Goal: Task Accomplishment & Management: Manage account settings

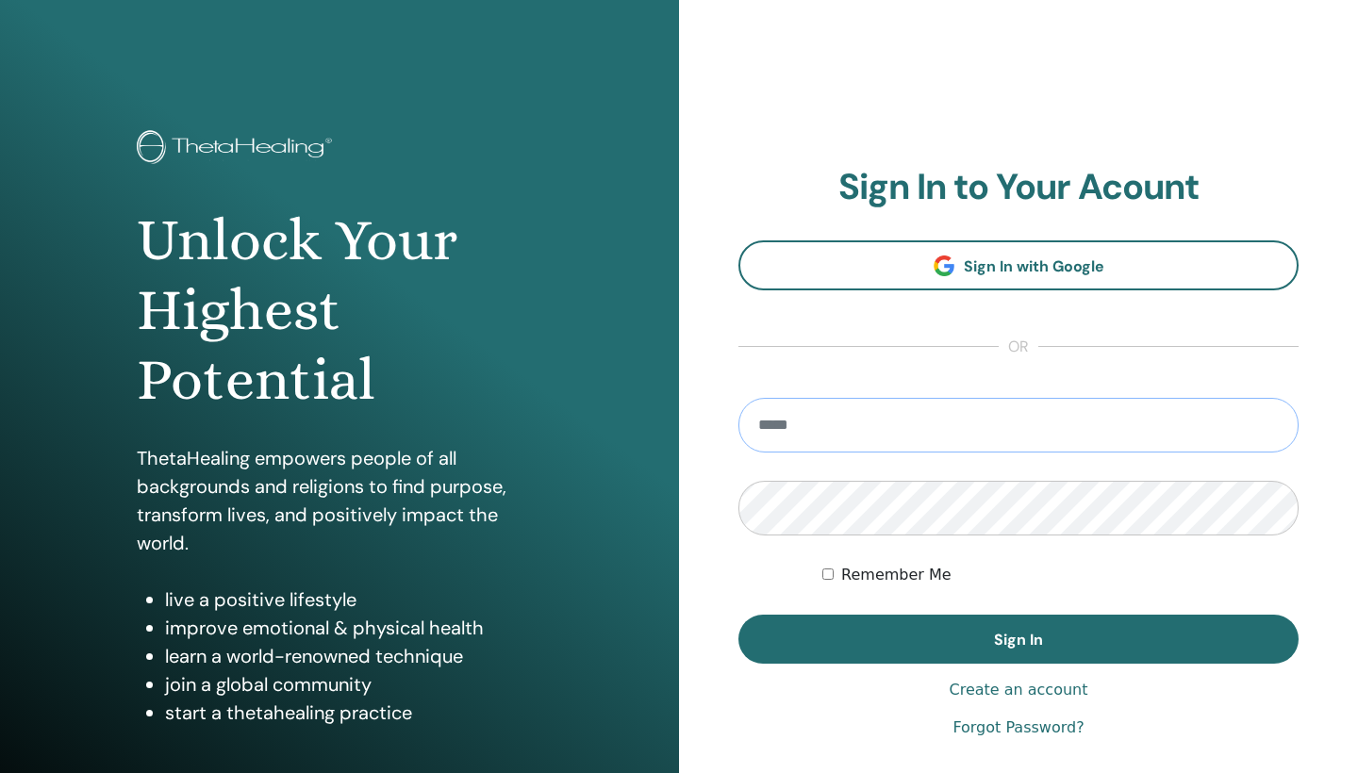
type input "**********"
click at [1018, 639] on button "Sign In" at bounding box center [1018, 639] width 560 height 49
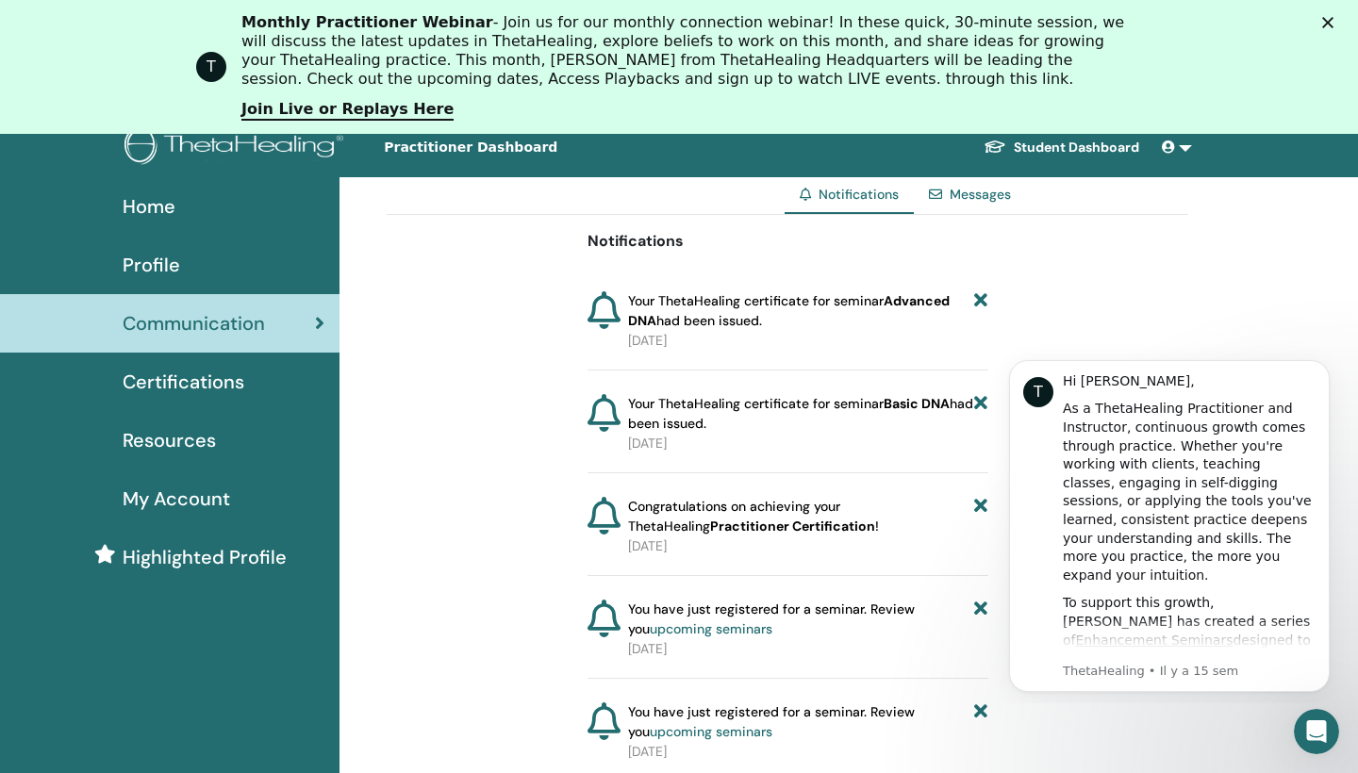
click at [255, 382] on div "Certifications" at bounding box center [169, 382] width 309 height 28
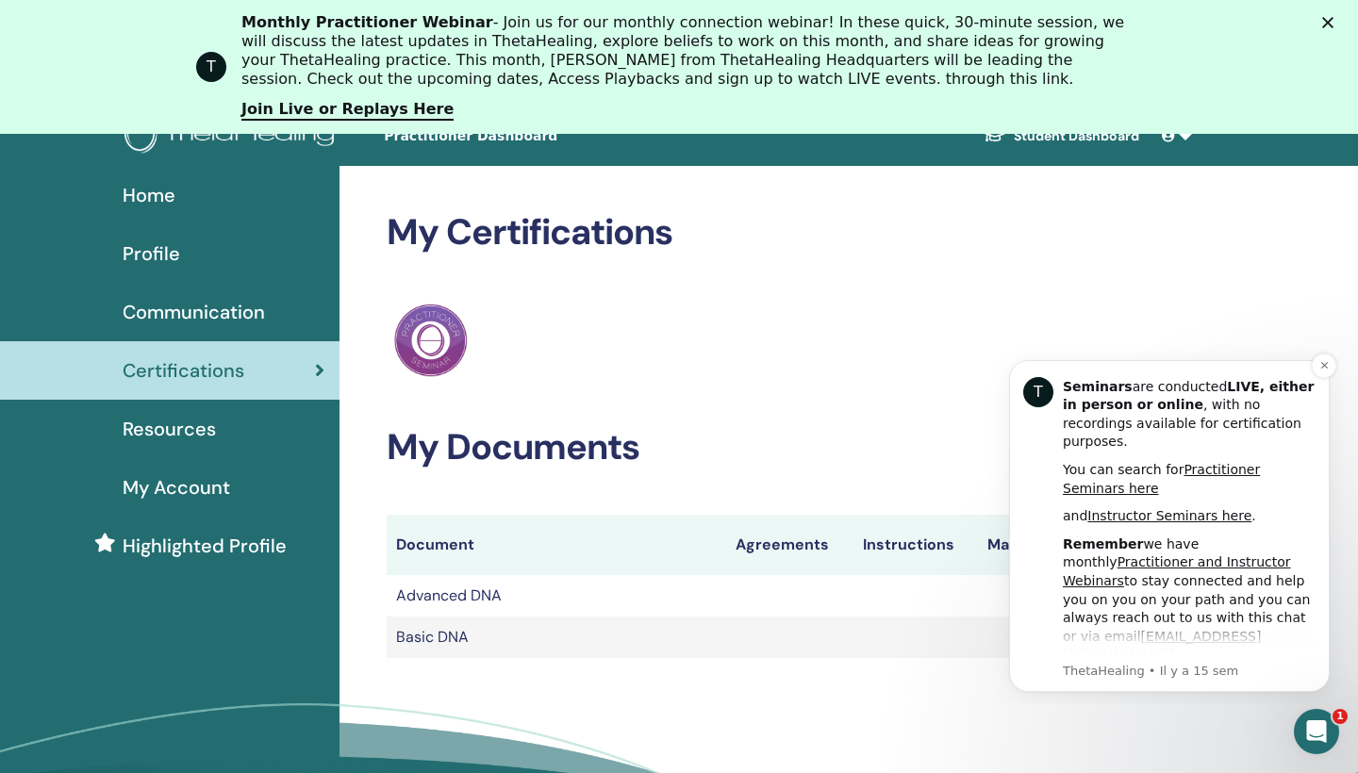
scroll to position [695, 0]
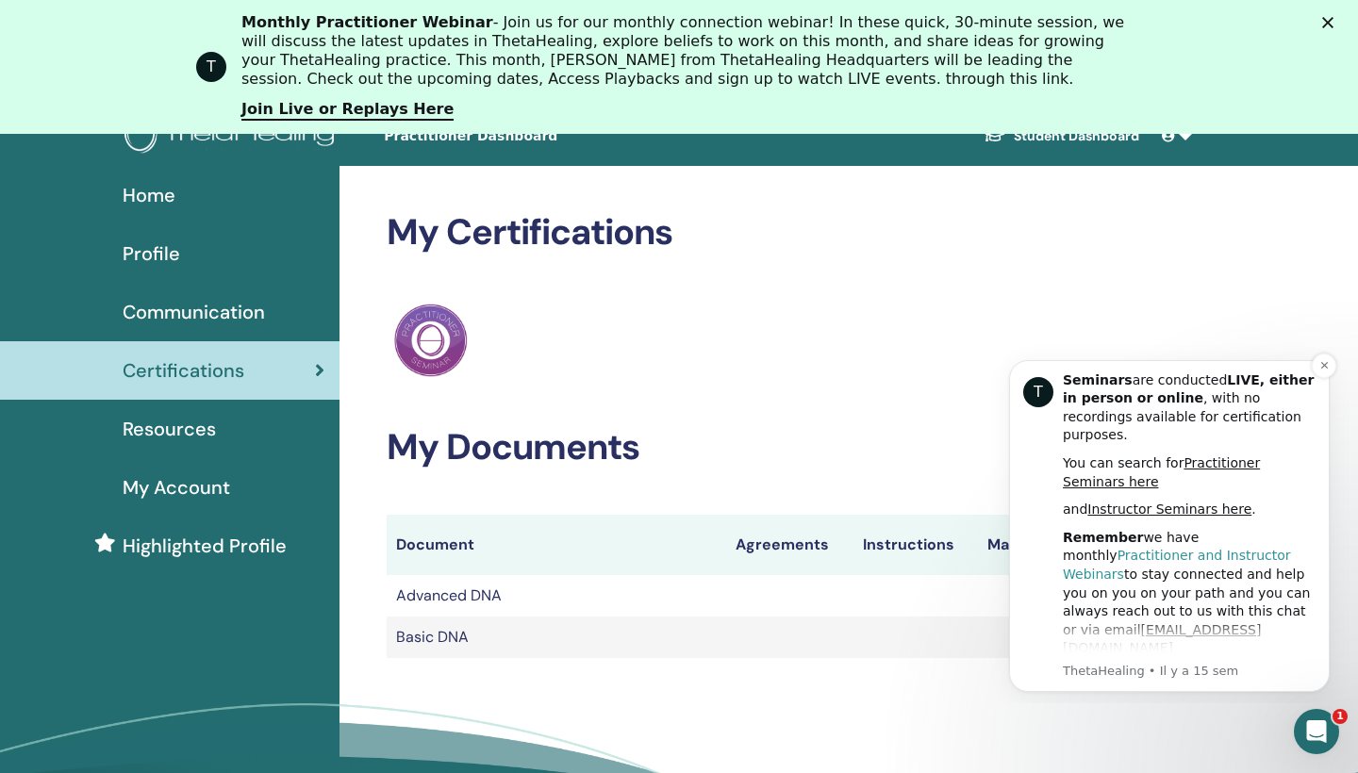
click at [1186, 548] on link "Practitioner and Instructor Webinars" at bounding box center [1177, 565] width 228 height 34
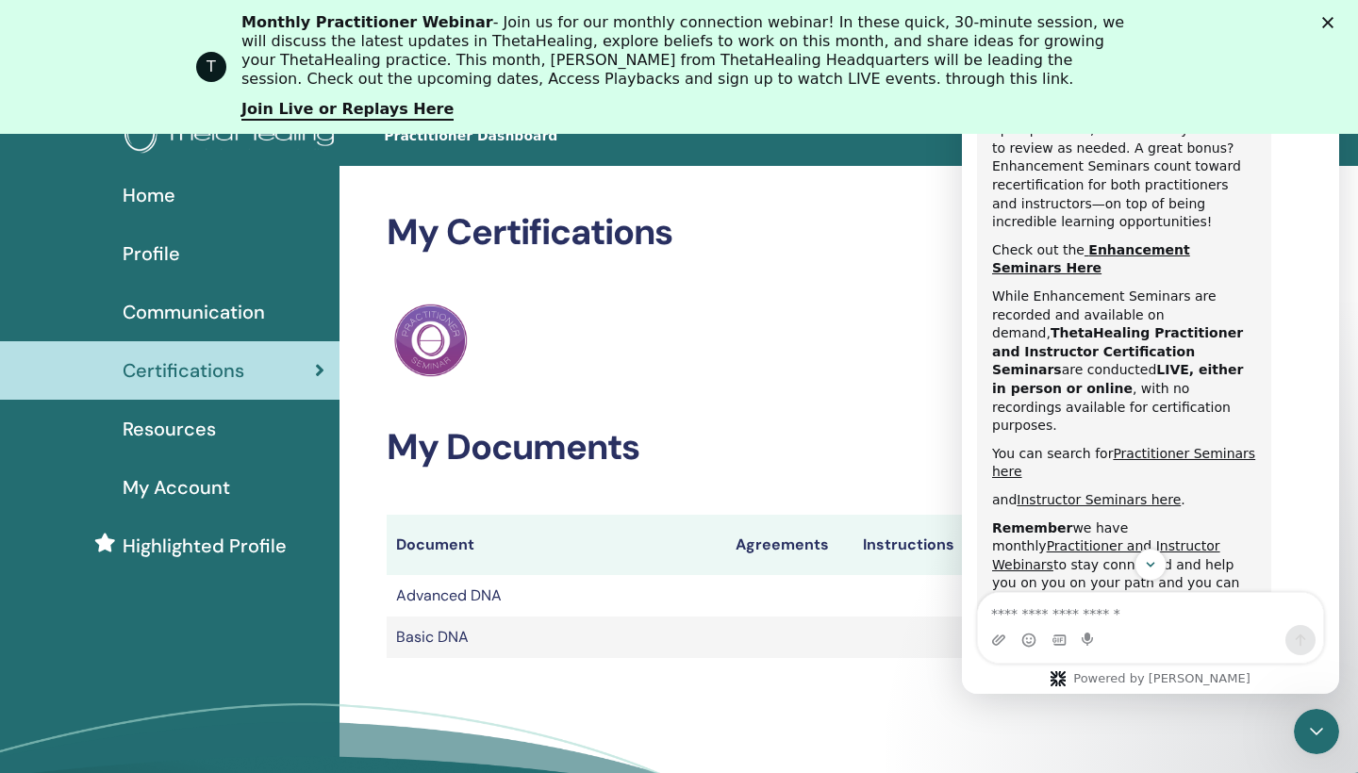
scroll to position [672, 0]
click at [1220, 540] on link "Practitioner and Instructor Webinars" at bounding box center [1106, 557] width 228 height 34
click at [1332, 22] on icon "Fermer" at bounding box center [1327, 22] width 11 height 11
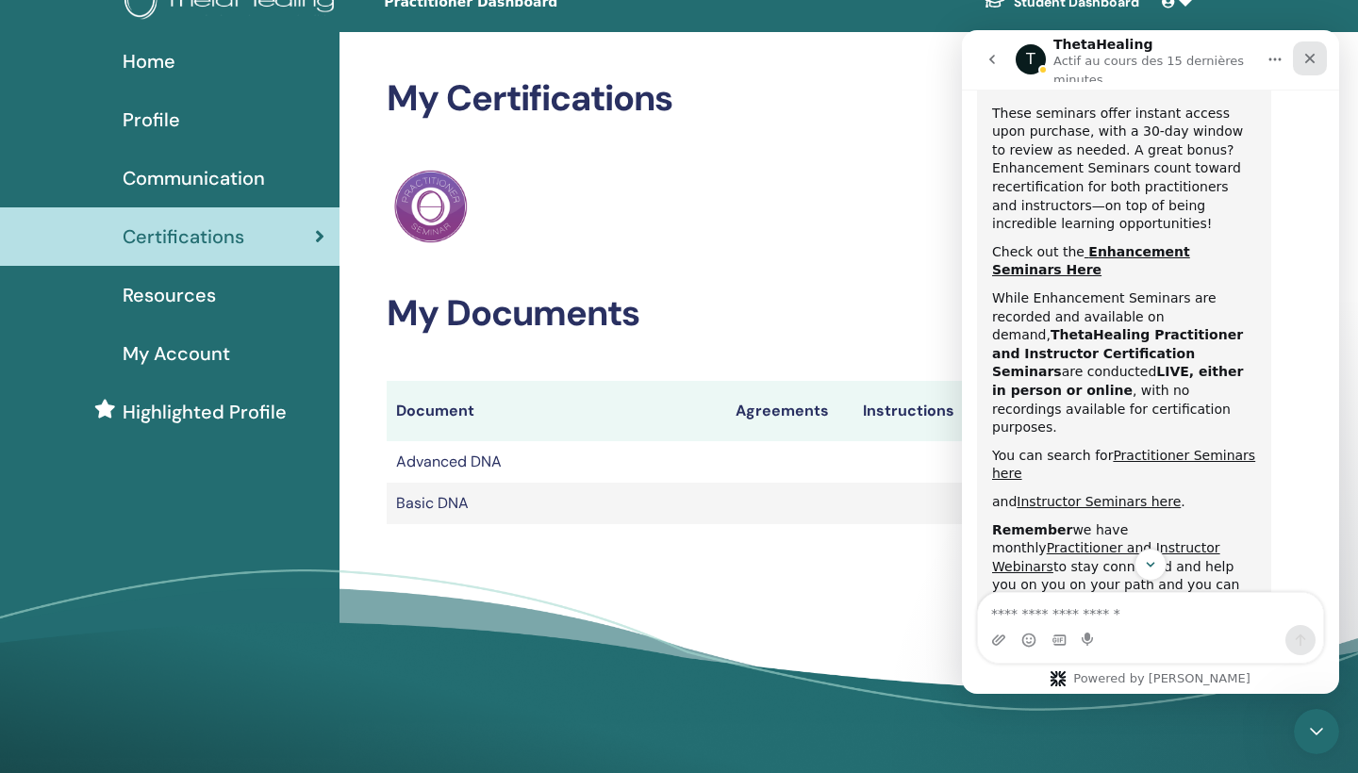
click at [1313, 54] on icon "Fermer" at bounding box center [1310, 59] width 10 height 10
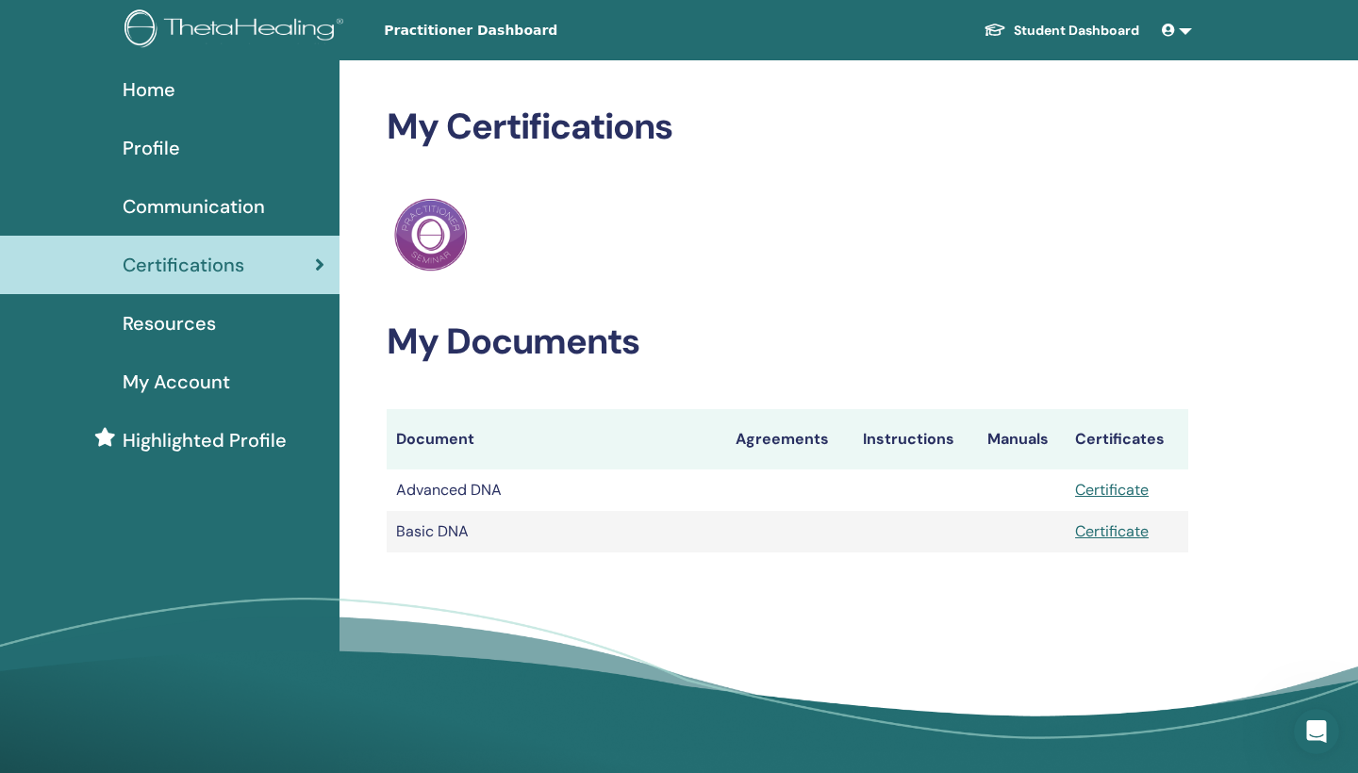
click at [1122, 495] on link "Certificate" at bounding box center [1112, 490] width 74 height 20
click at [1114, 535] on link "Certificate" at bounding box center [1112, 531] width 74 height 20
click at [1122, 486] on link "Certificate" at bounding box center [1112, 490] width 74 height 20
